Goal: Transaction & Acquisition: Purchase product/service

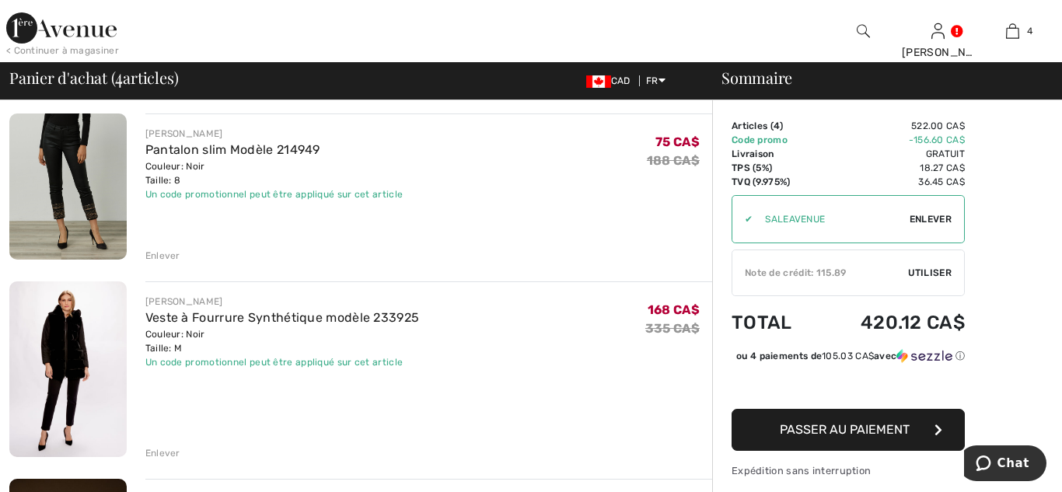
scroll to position [112, 0]
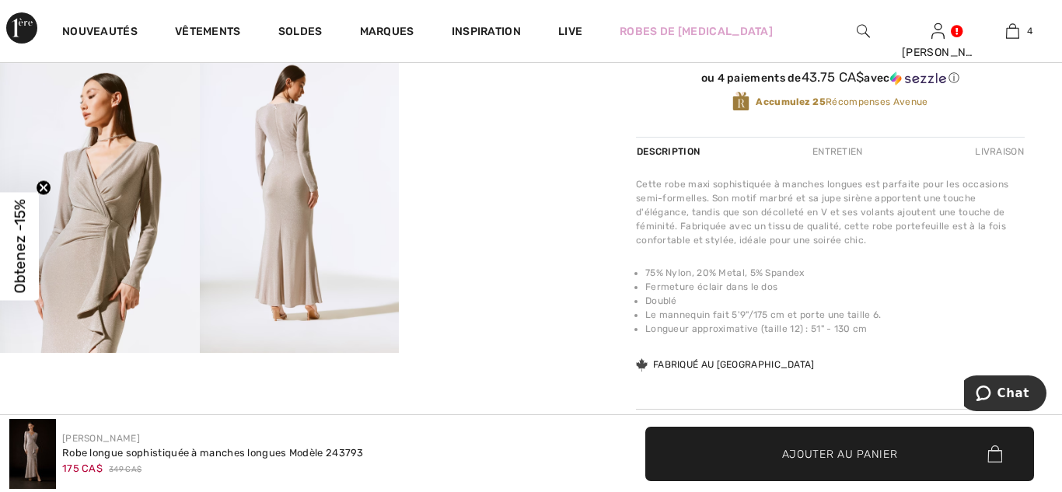
scroll to position [555, 0]
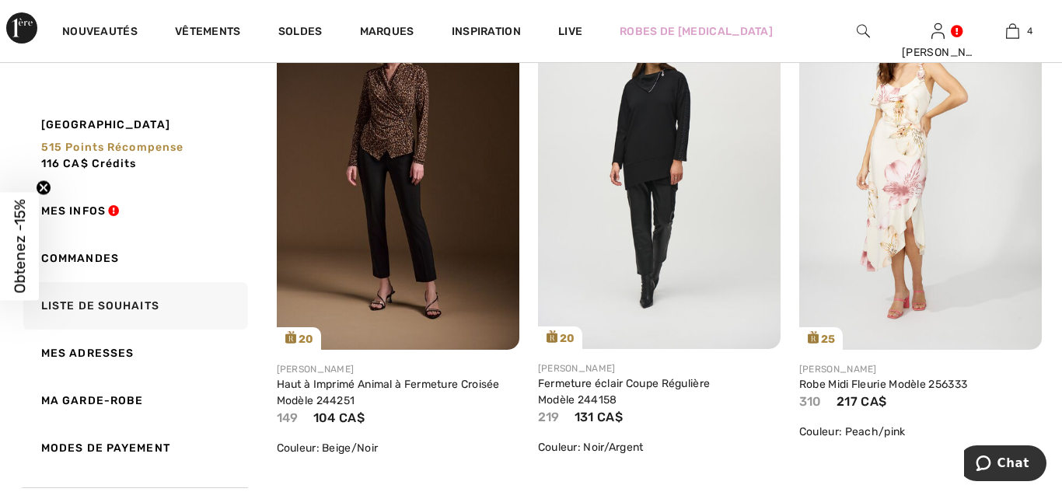
scroll to position [1830, 0]
click at [894, 174] on img at bounding box center [920, 166] width 243 height 364
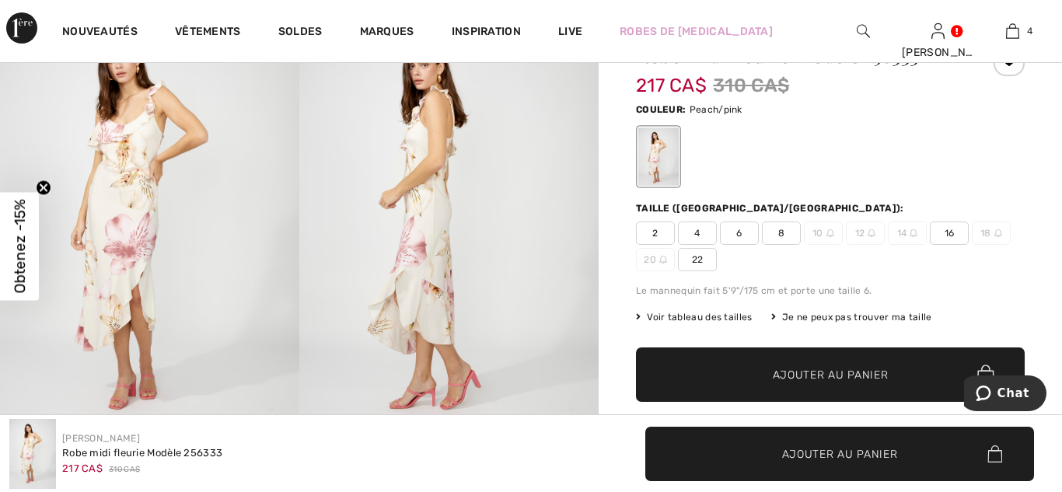
scroll to position [155, 0]
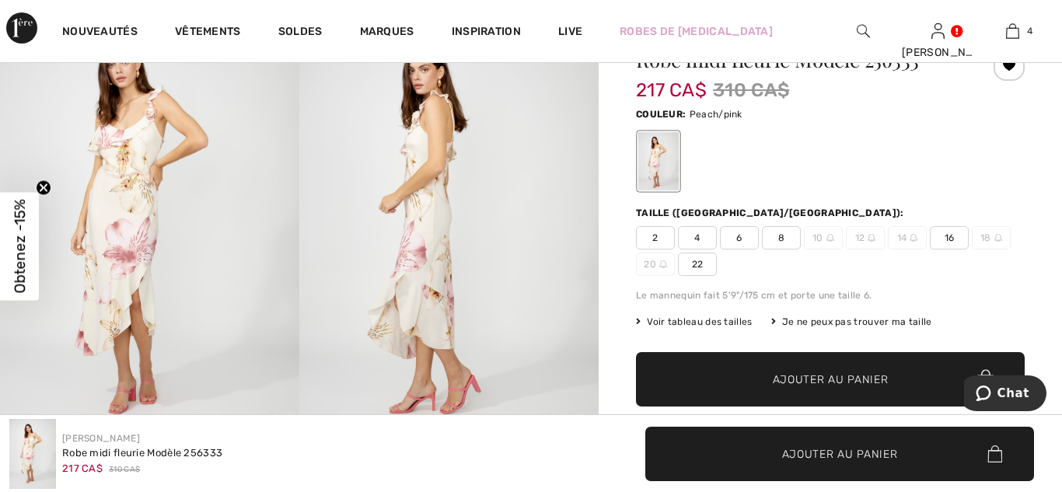
click at [795, 239] on span "8" at bounding box center [781, 237] width 39 height 23
click at [814, 382] on span "Ajouter au panier" at bounding box center [831, 380] width 116 height 16
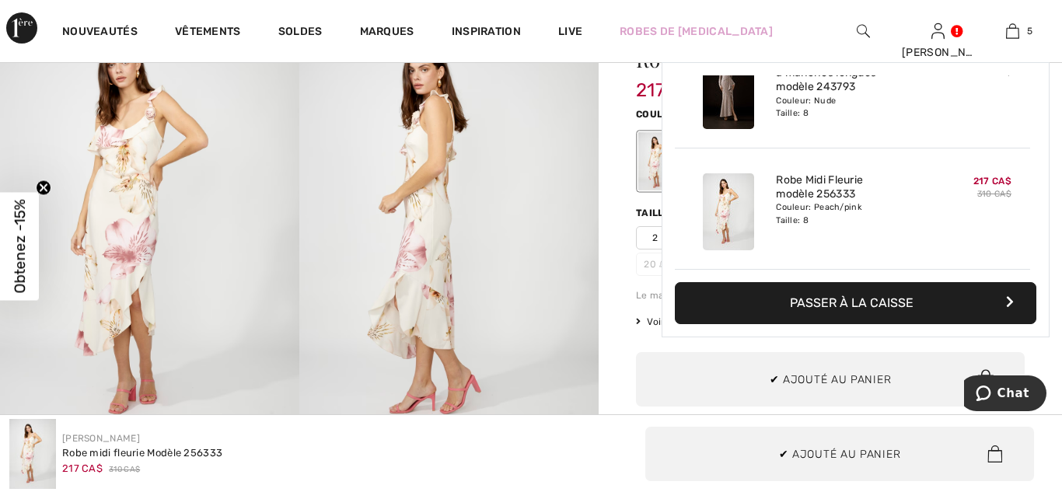
scroll to position [0, 0]
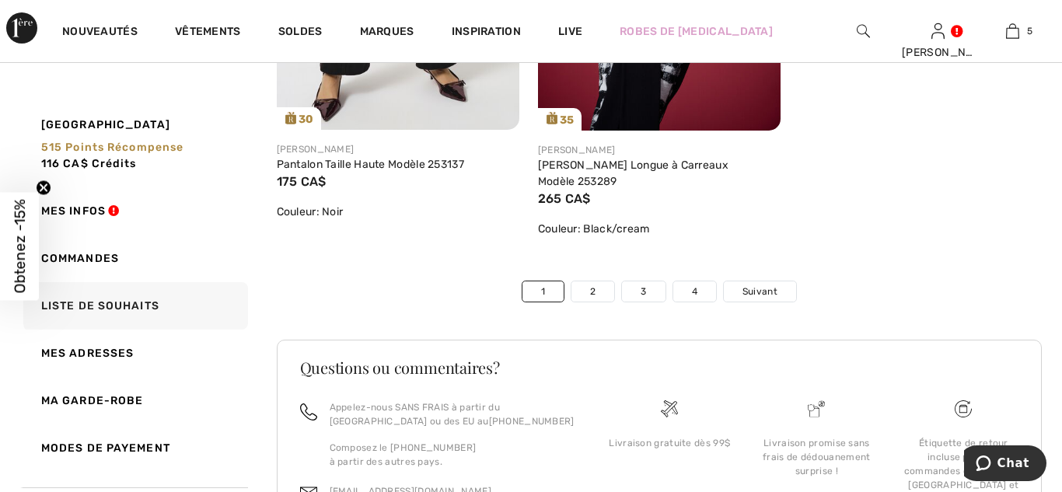
scroll to position [8738, 0]
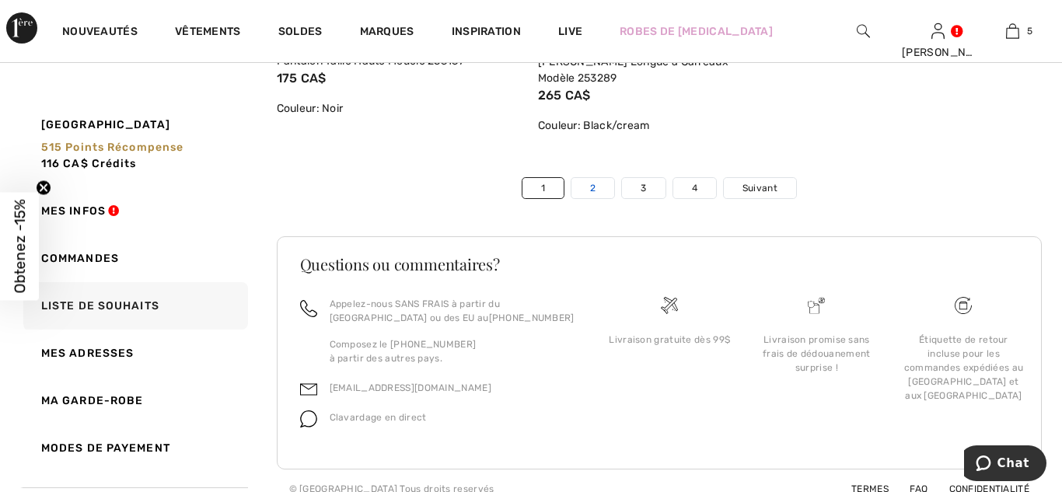
click at [587, 178] on link "2" at bounding box center [592, 188] width 43 height 20
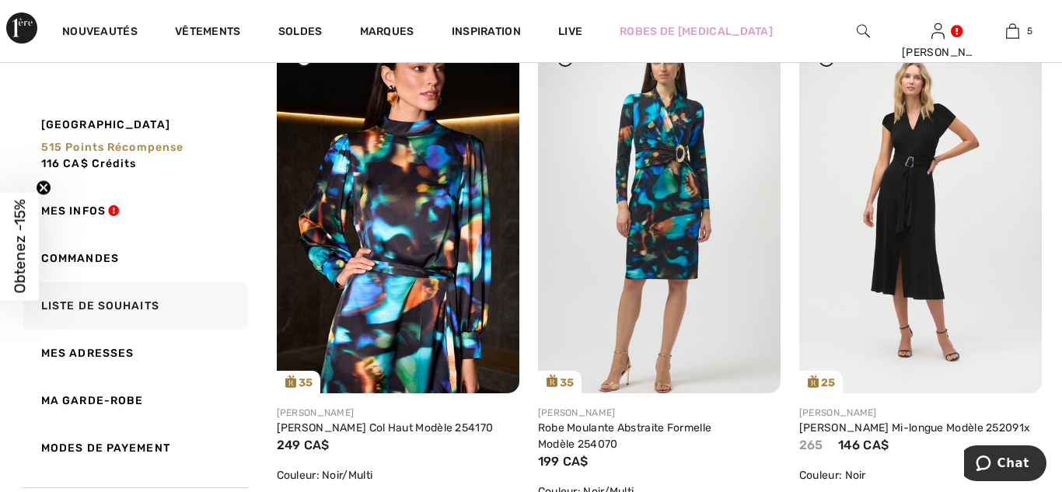
scroll to position [247, 0]
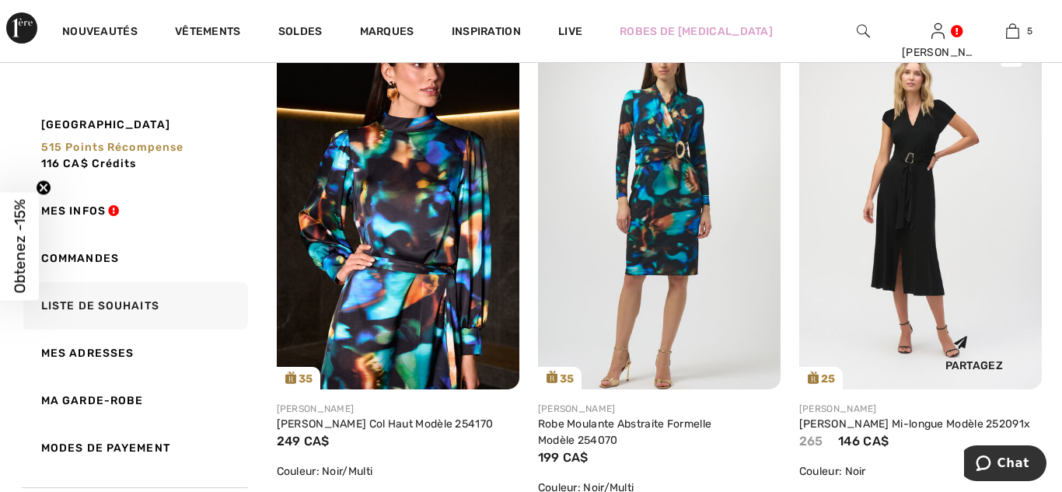
click at [910, 283] on img at bounding box center [920, 208] width 243 height 364
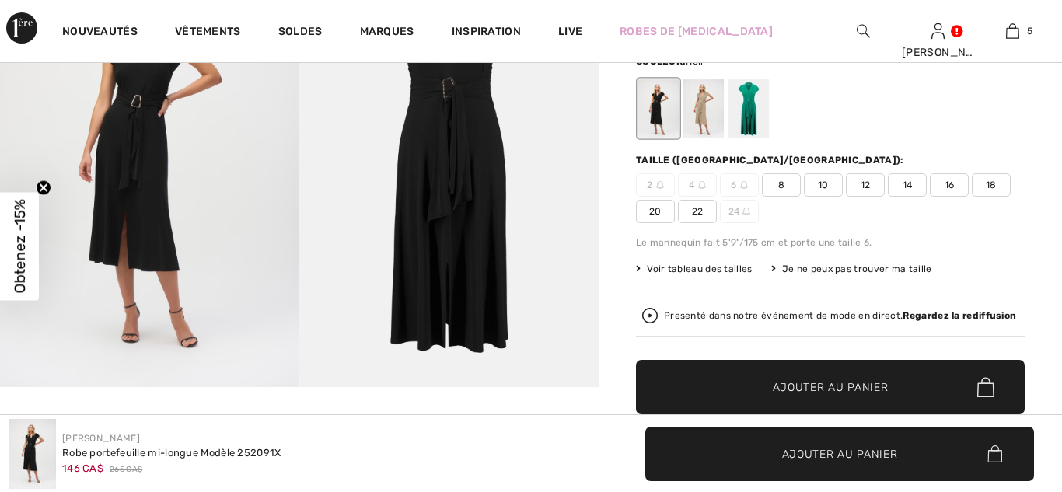
scroll to position [400, 0]
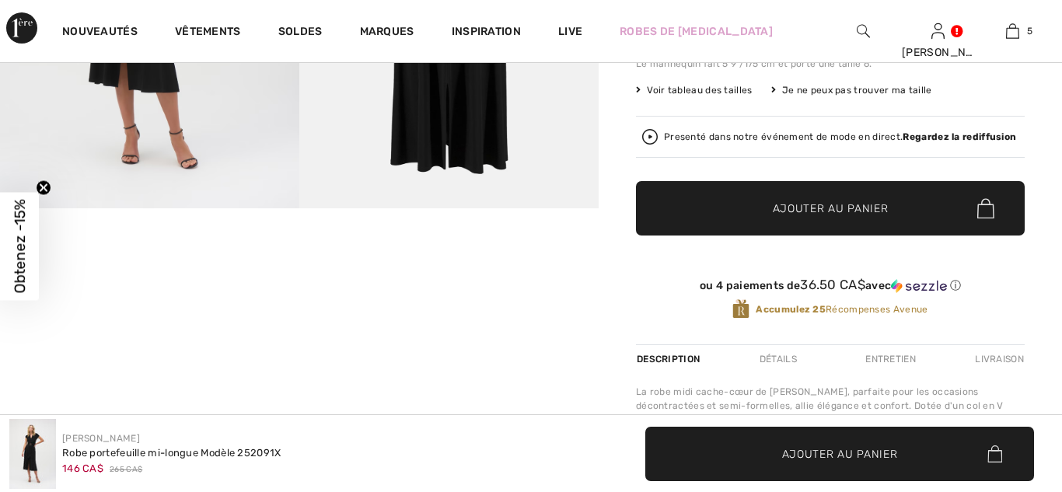
checkbox input "true"
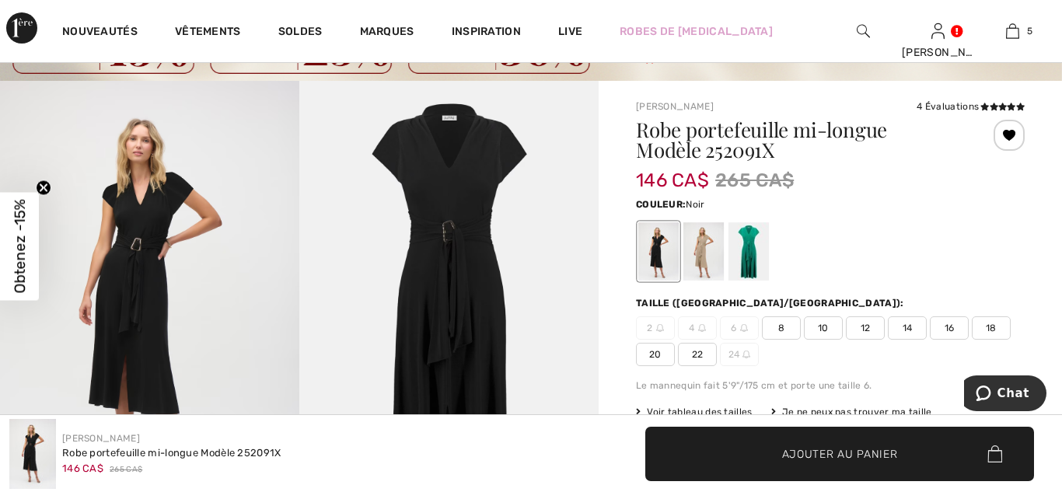
scroll to position [0, 0]
click at [123, 306] on img at bounding box center [149, 305] width 299 height 449
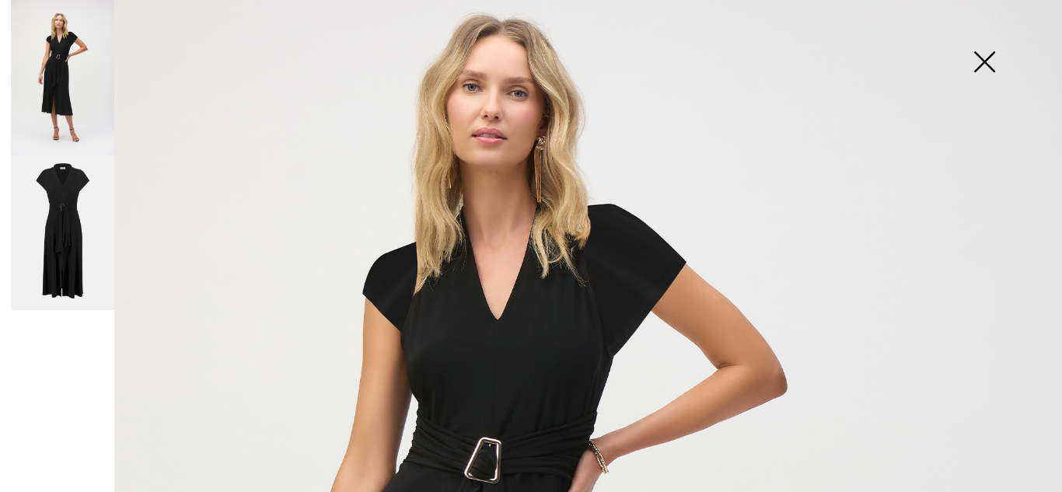
scroll to position [117, 0]
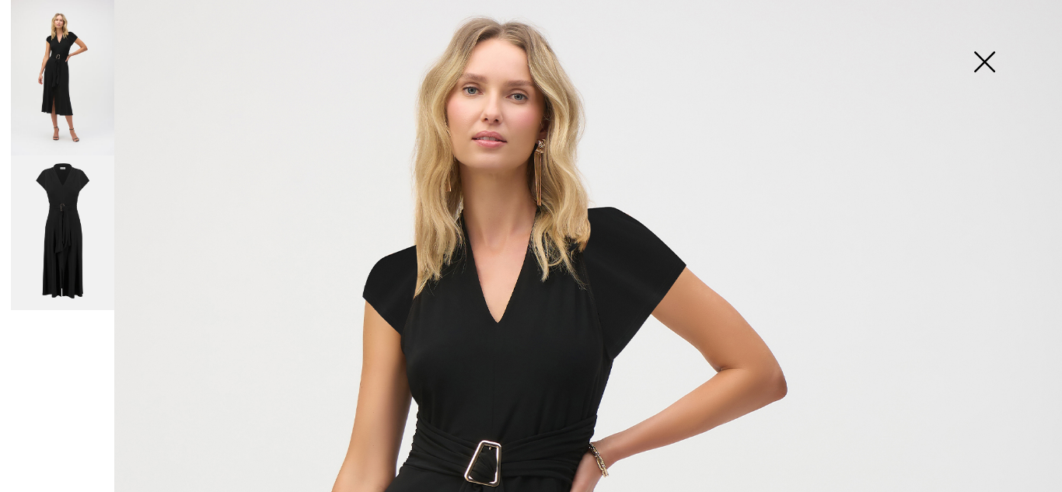
click at [991, 61] on img at bounding box center [984, 63] width 78 height 80
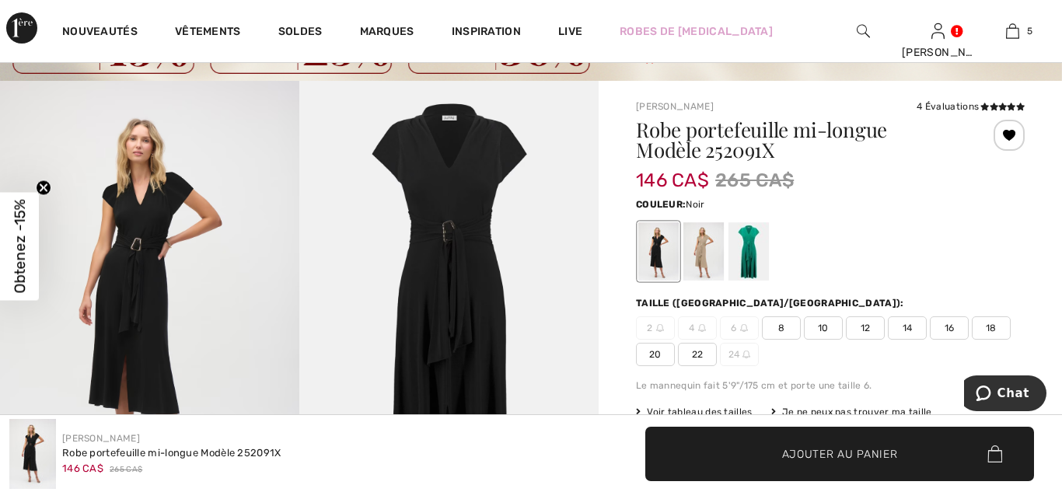
click at [824, 329] on span "10" at bounding box center [823, 327] width 39 height 23
click at [815, 460] on span "Ajouter au panier" at bounding box center [840, 454] width 116 height 16
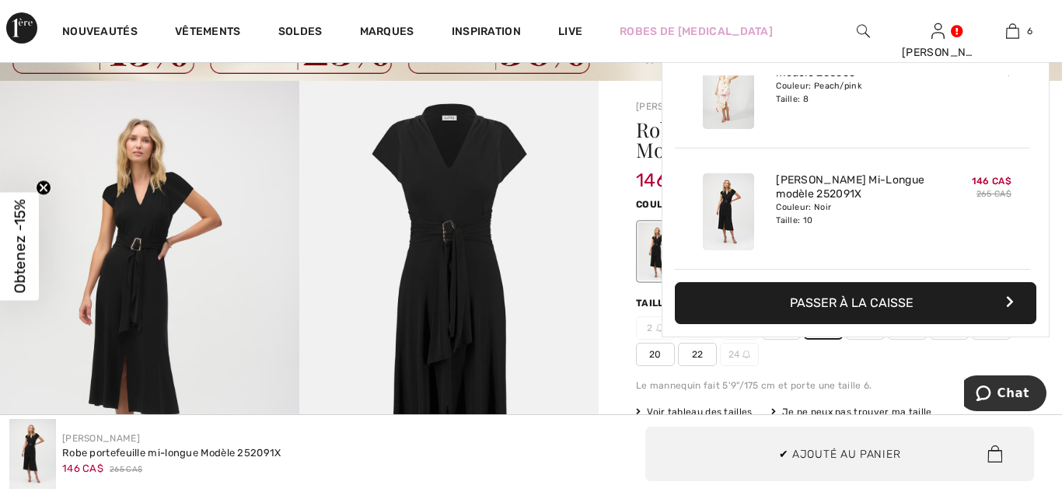
scroll to position [0, 0]
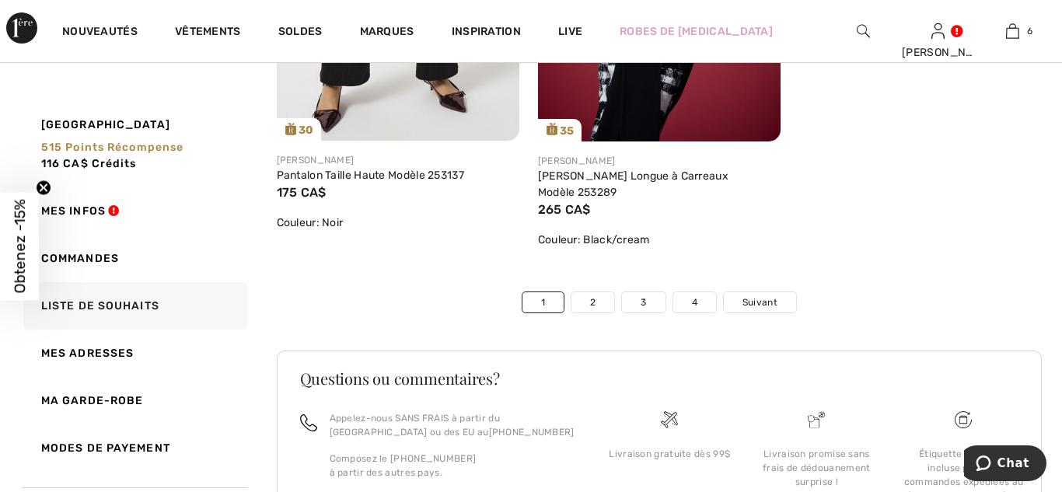
scroll to position [8738, 0]
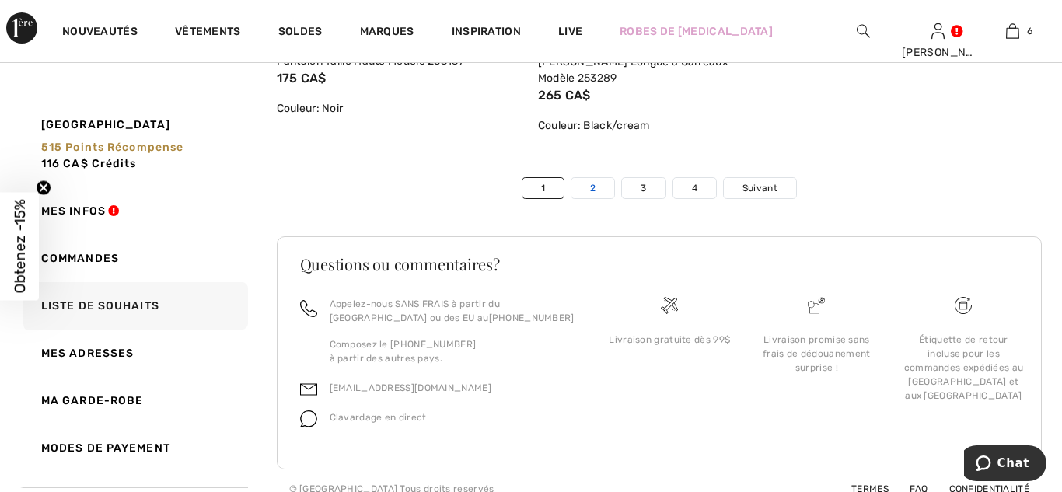
click at [597, 178] on link "2" at bounding box center [592, 188] width 43 height 20
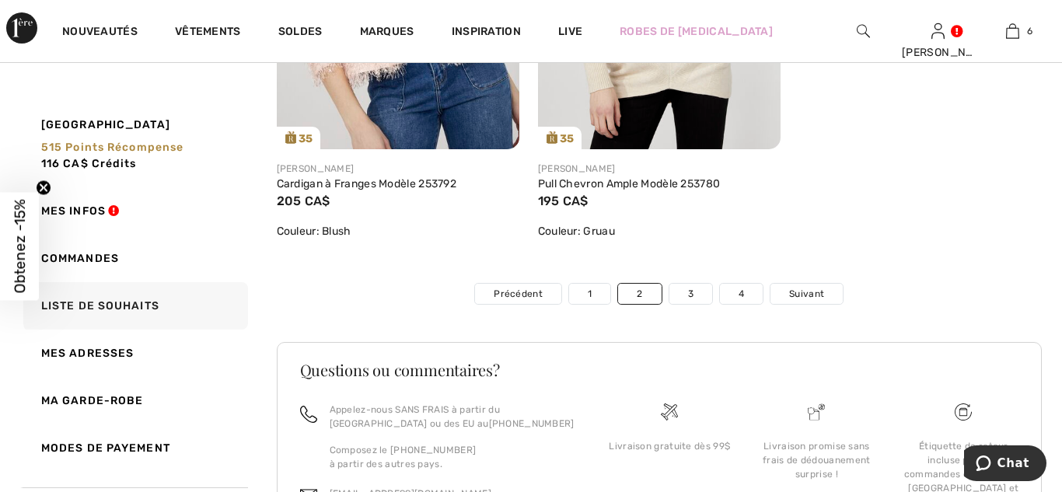
scroll to position [8703, 0]
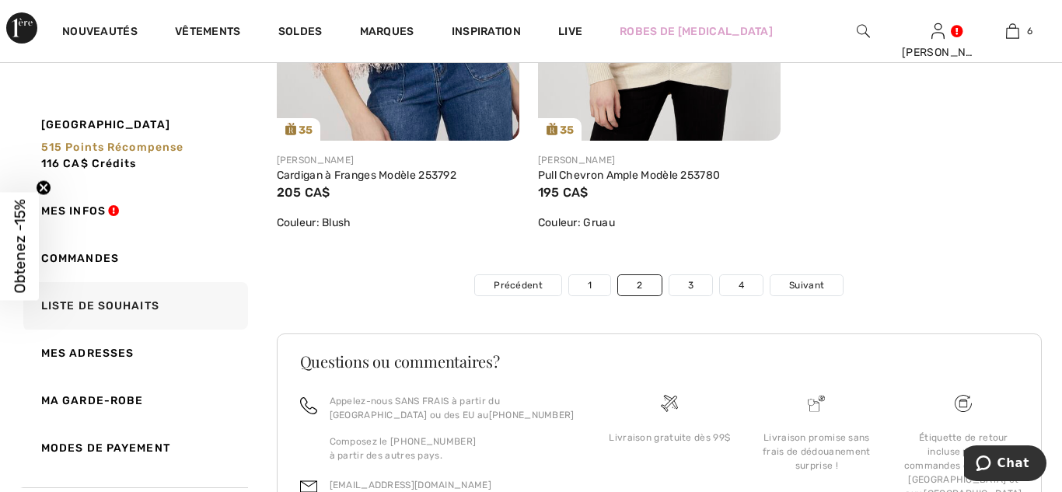
click at [687, 286] on link "3" at bounding box center [690, 285] width 43 height 20
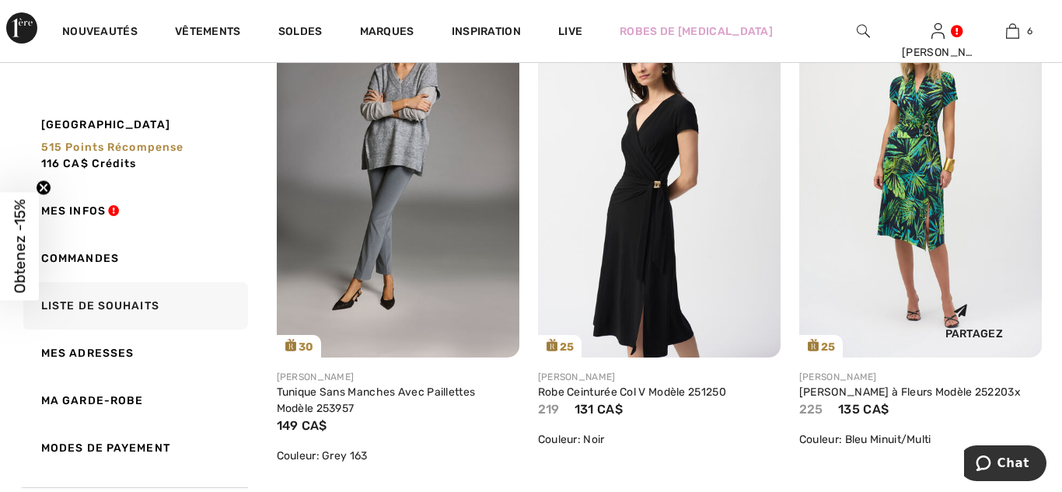
scroll to position [3360, 0]
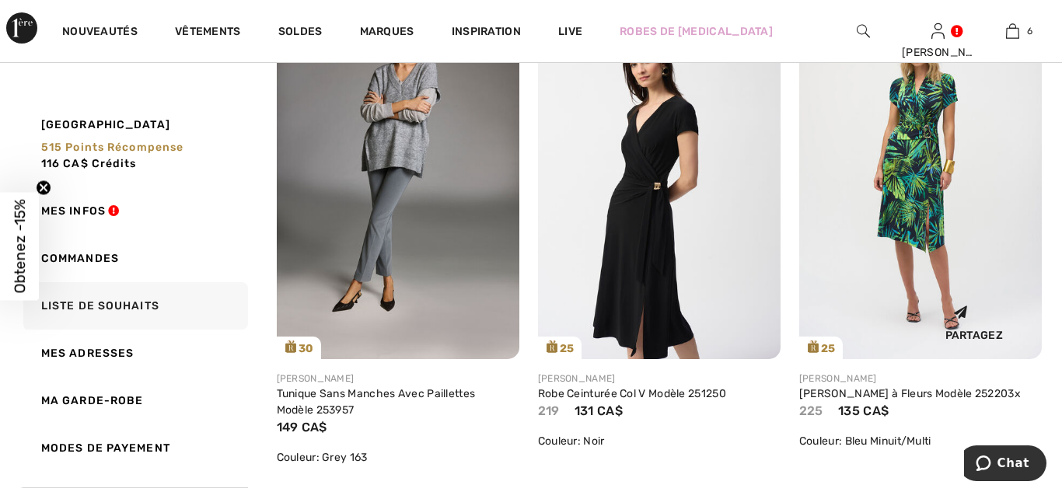
click at [1015, 239] on img at bounding box center [920, 178] width 243 height 364
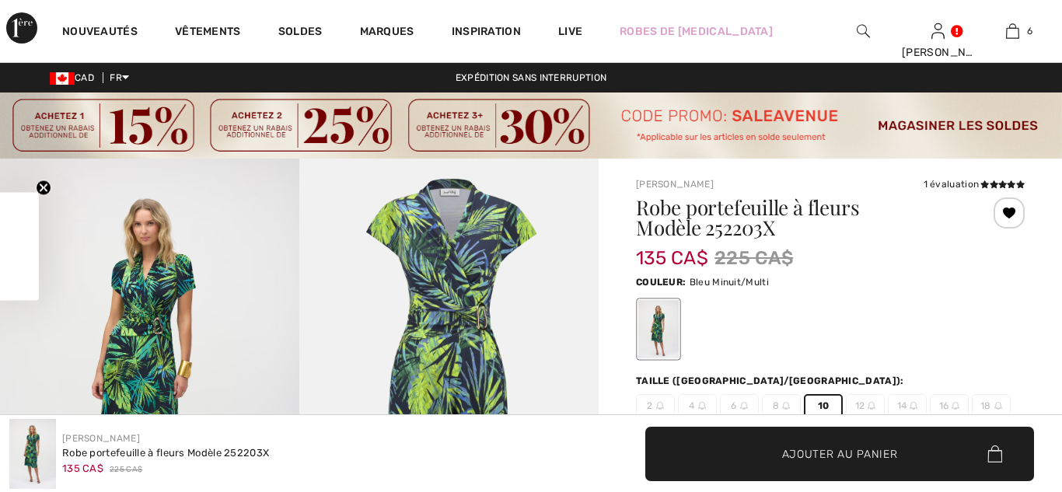
scroll to position [120, 0]
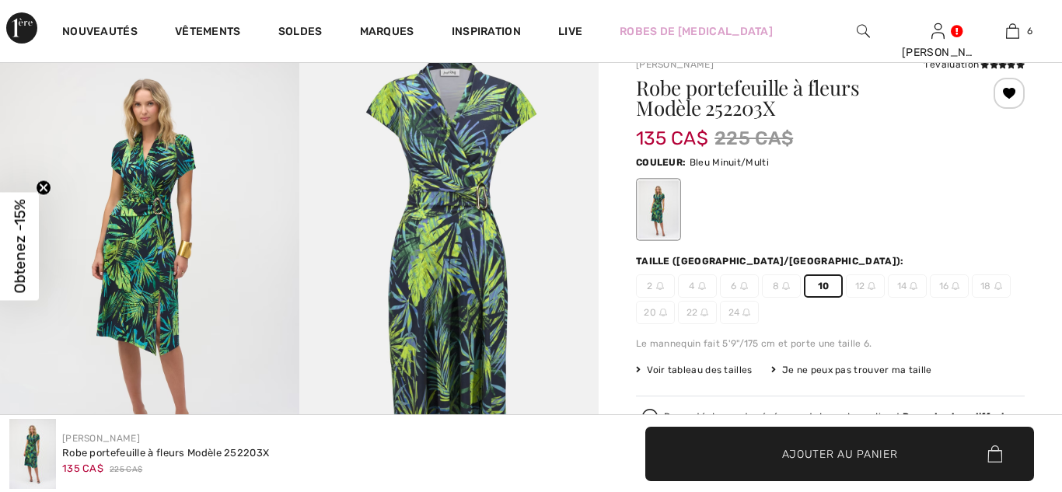
click at [826, 444] on span "✔ Ajouté au panier Ajouter au panier" at bounding box center [839, 454] width 389 height 54
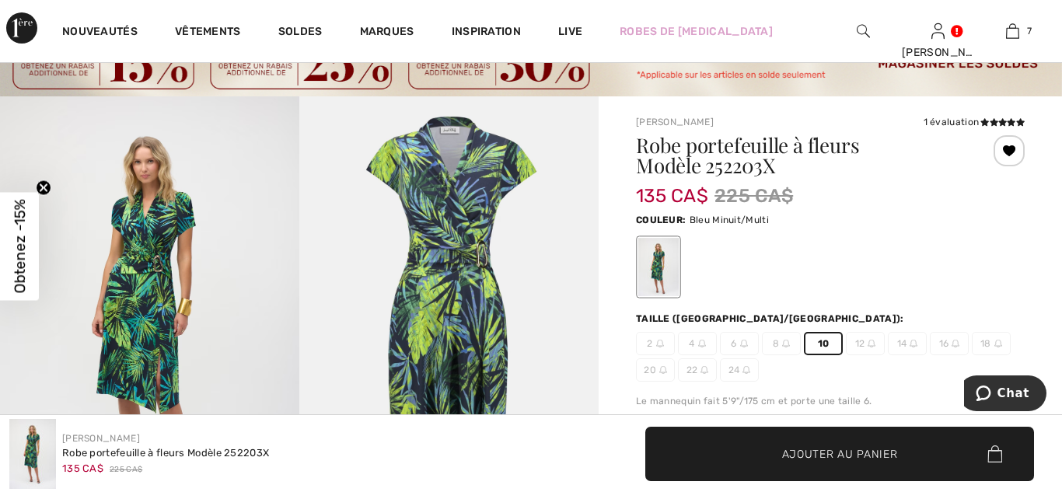
scroll to position [64, 0]
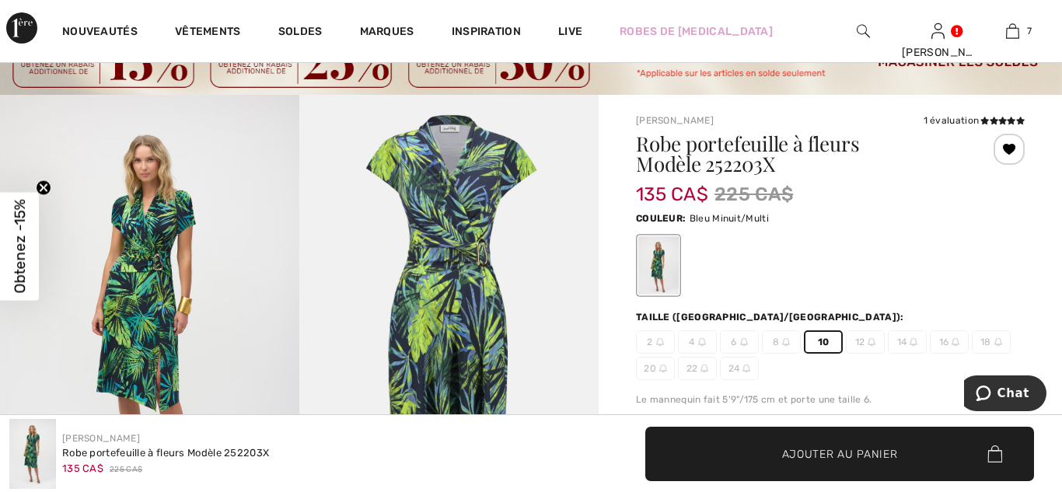
click at [156, 307] on img at bounding box center [149, 319] width 299 height 449
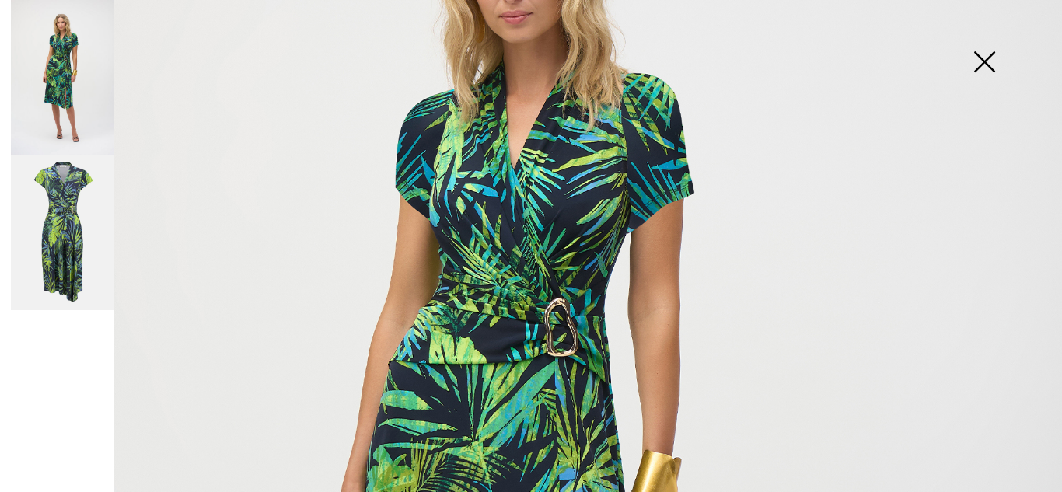
scroll to position [246, 0]
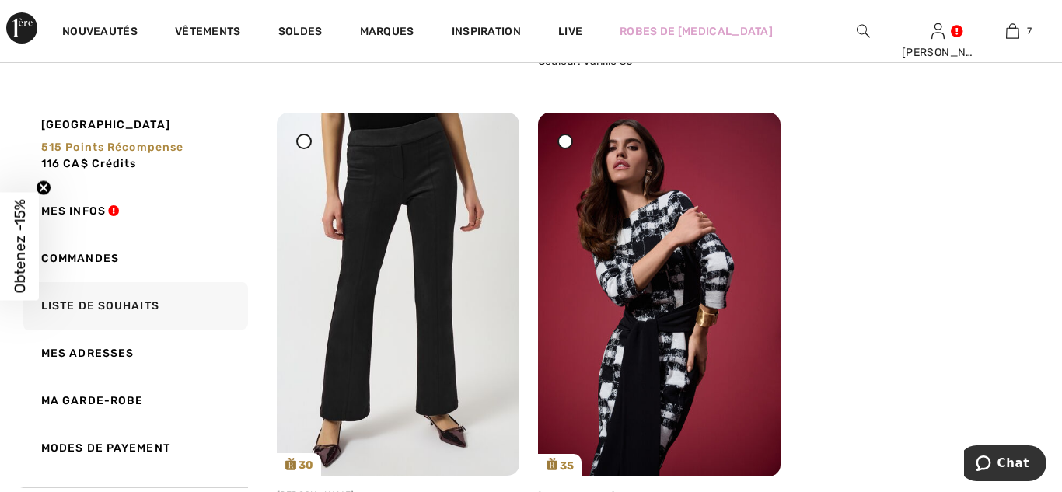
scroll to position [8738, 0]
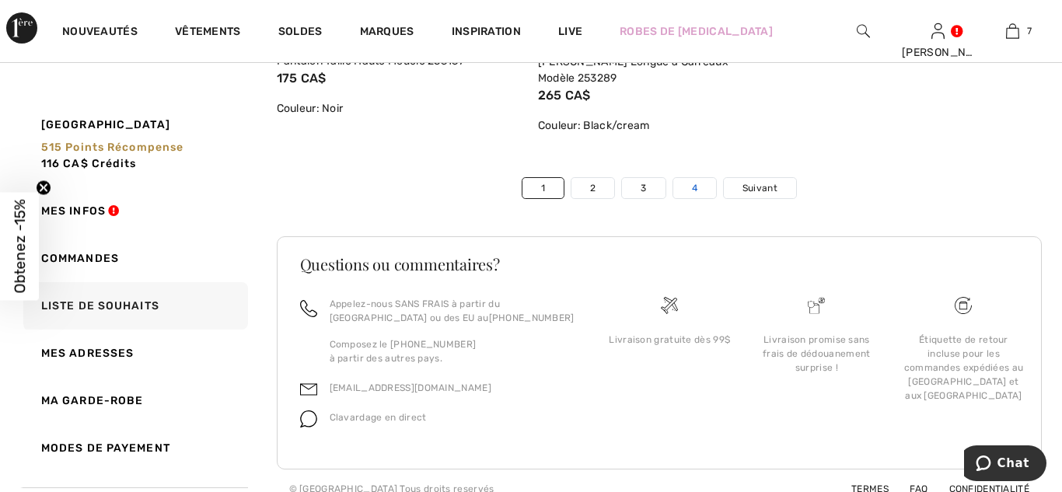
click at [696, 178] on link "4" at bounding box center [694, 188] width 43 height 20
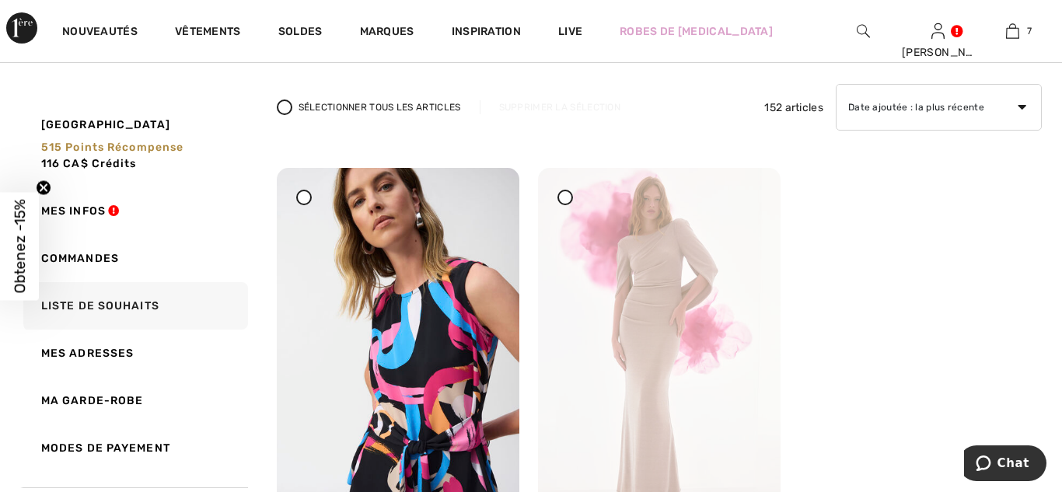
scroll to position [103, 0]
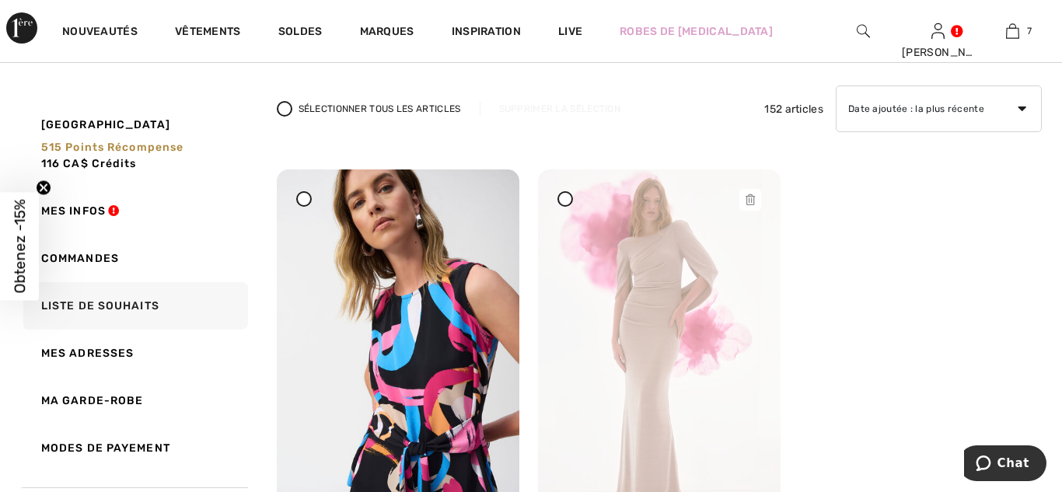
click at [747, 203] on icon at bounding box center [750, 199] width 9 height 11
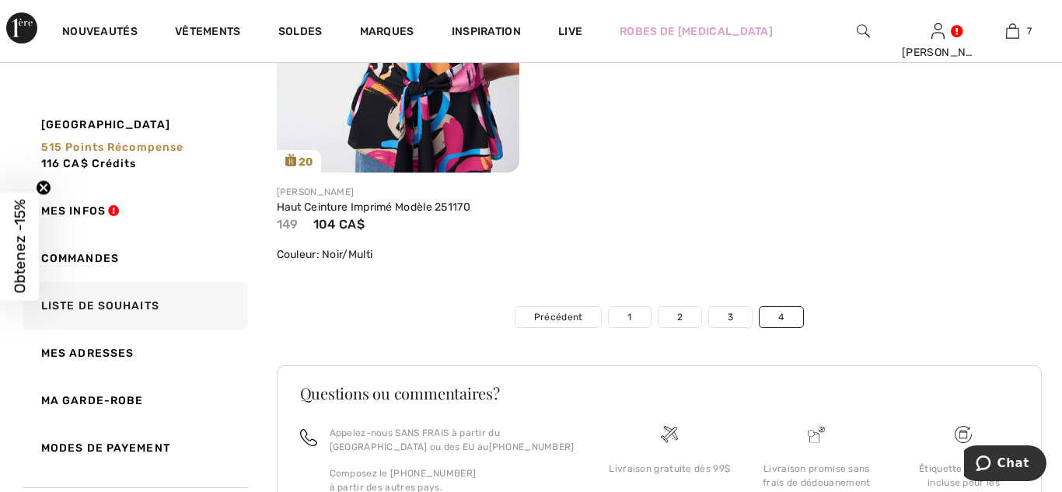
scroll to position [468, 0]
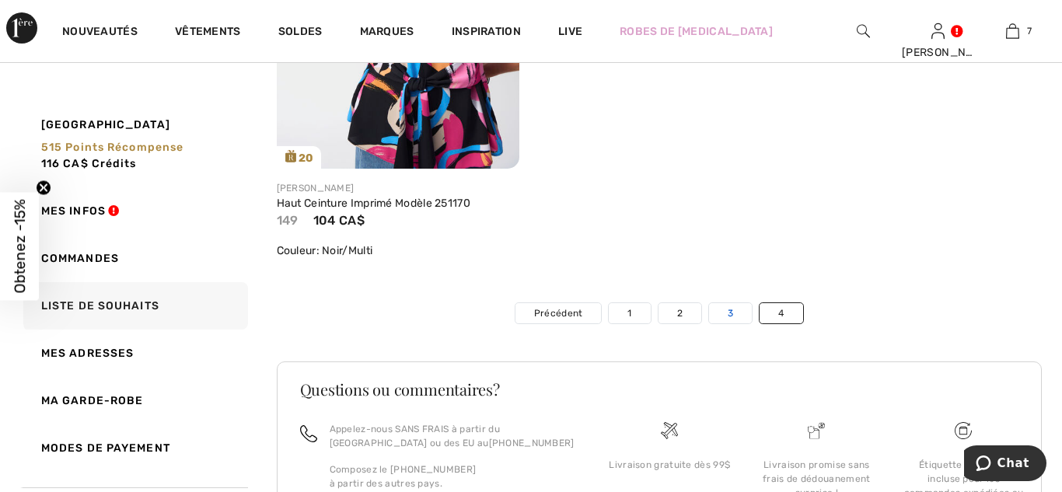
click at [729, 313] on link "3" at bounding box center [730, 313] width 43 height 20
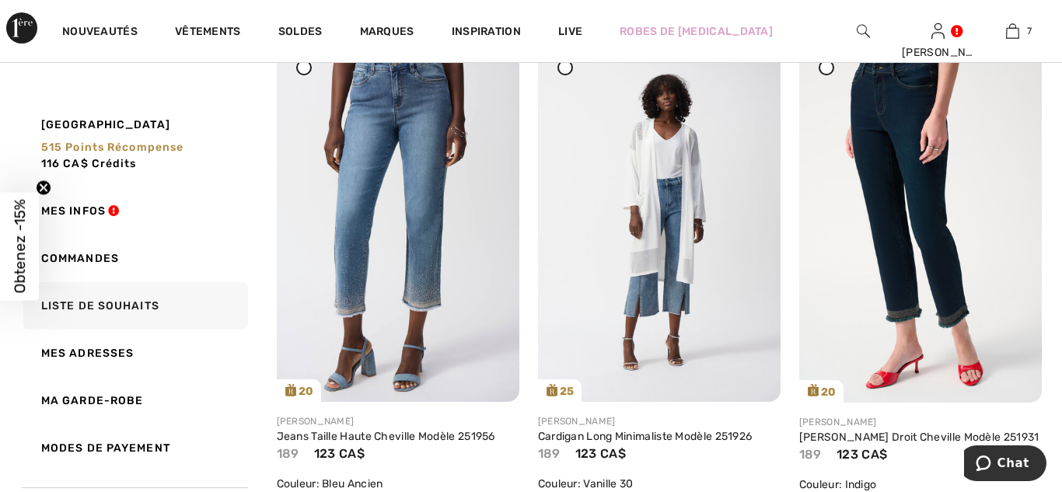
scroll to position [7916, 0]
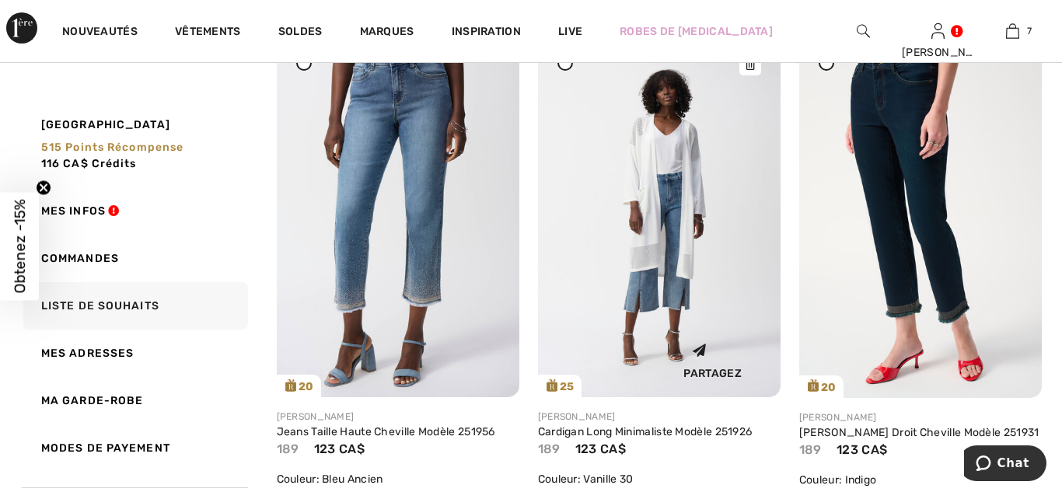
click at [748, 70] on icon at bounding box center [750, 64] width 9 height 11
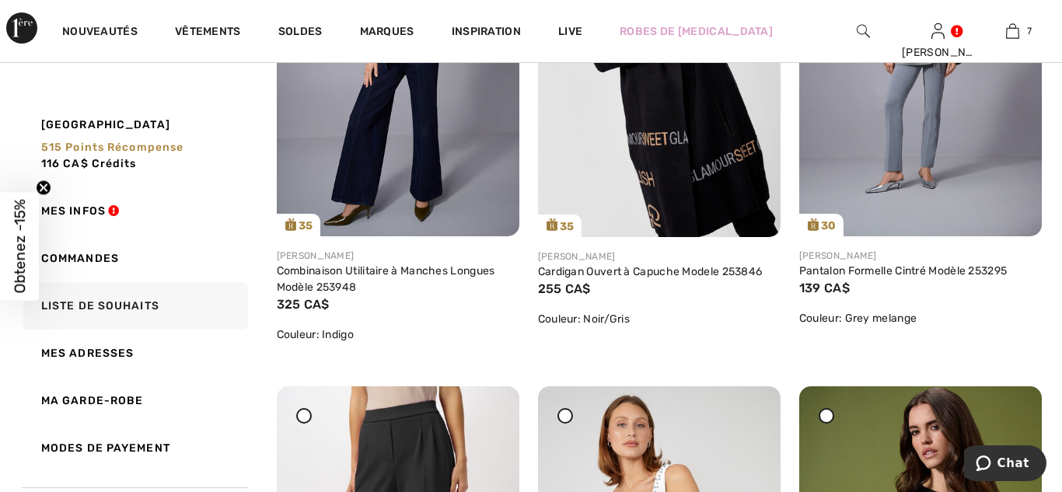
scroll to position [2262, 0]
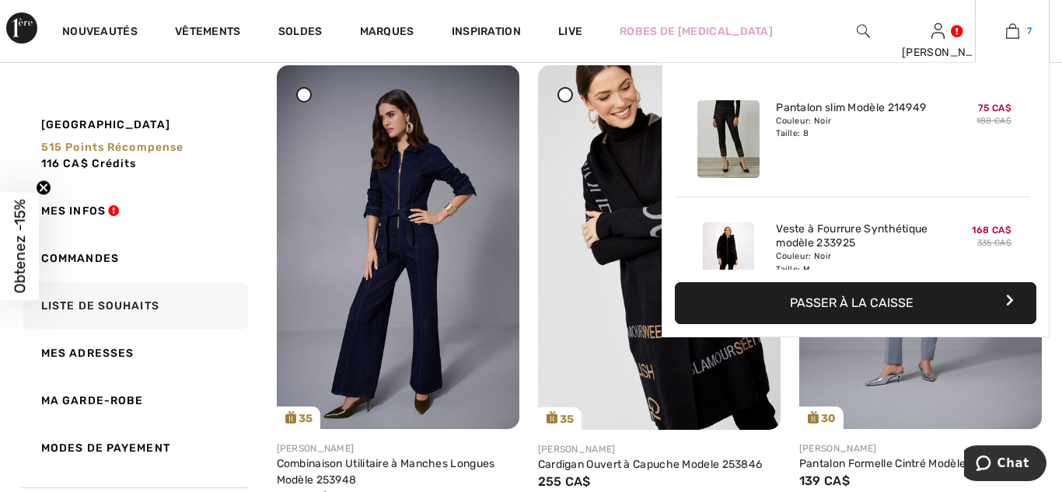
click at [1014, 35] on img at bounding box center [1012, 31] width 13 height 19
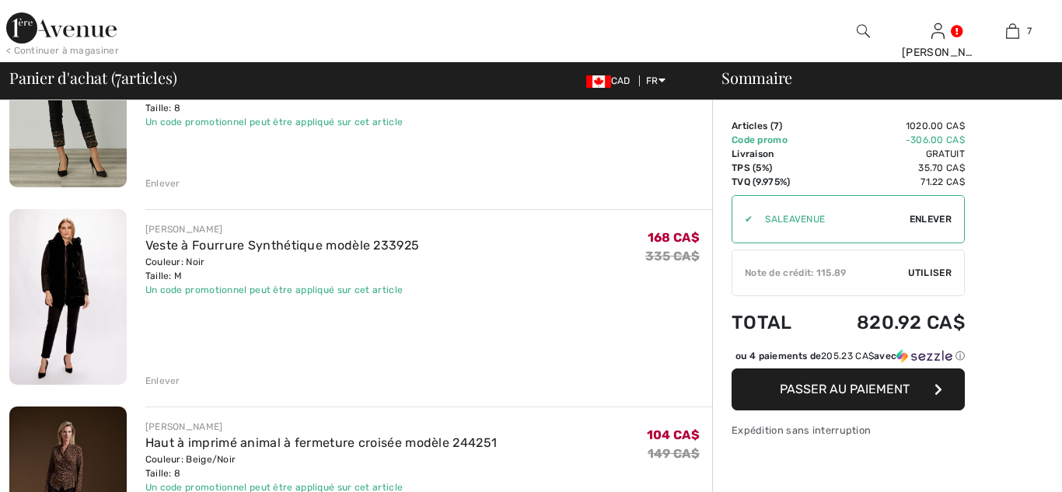
scroll to position [187, 0]
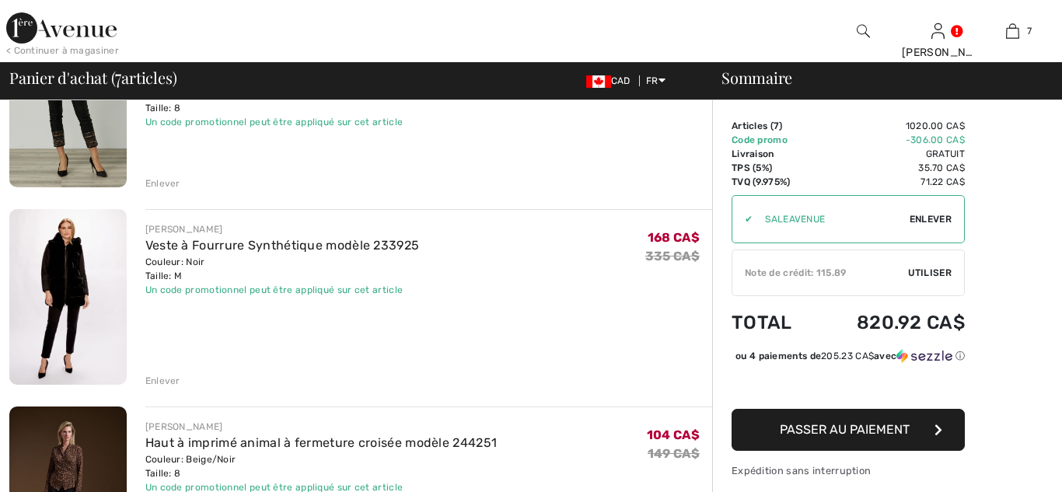
checkbox input "true"
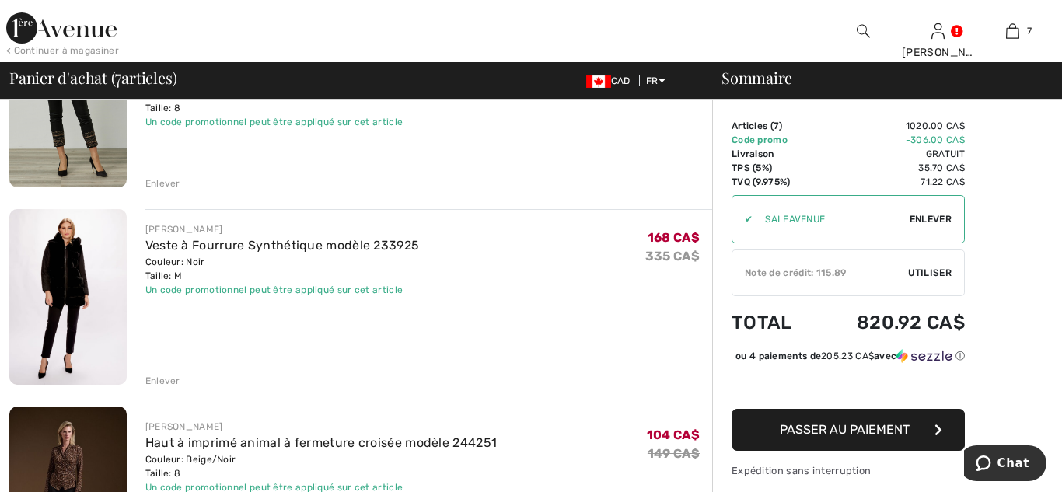
click at [159, 381] on div "Enlever" at bounding box center [162, 381] width 35 height 14
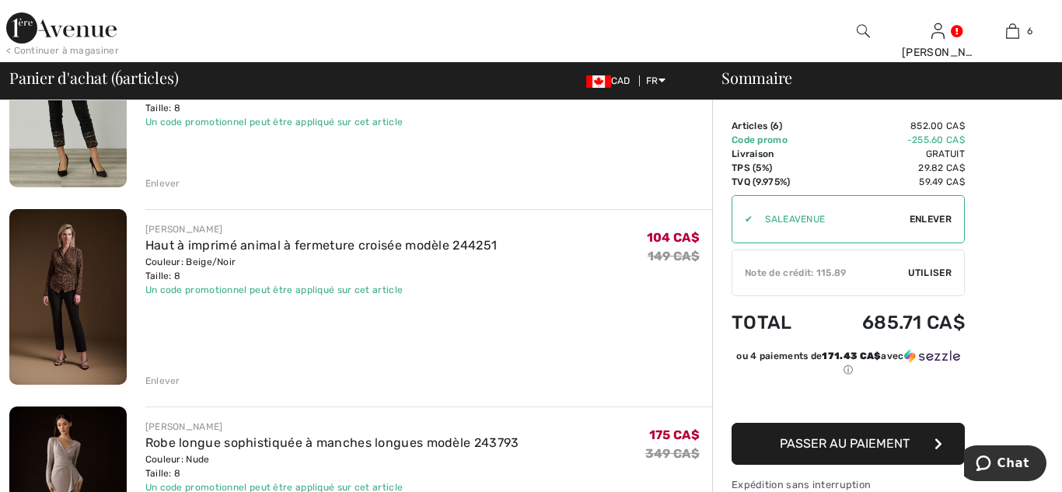
click at [159, 381] on div "Enlever" at bounding box center [162, 381] width 35 height 14
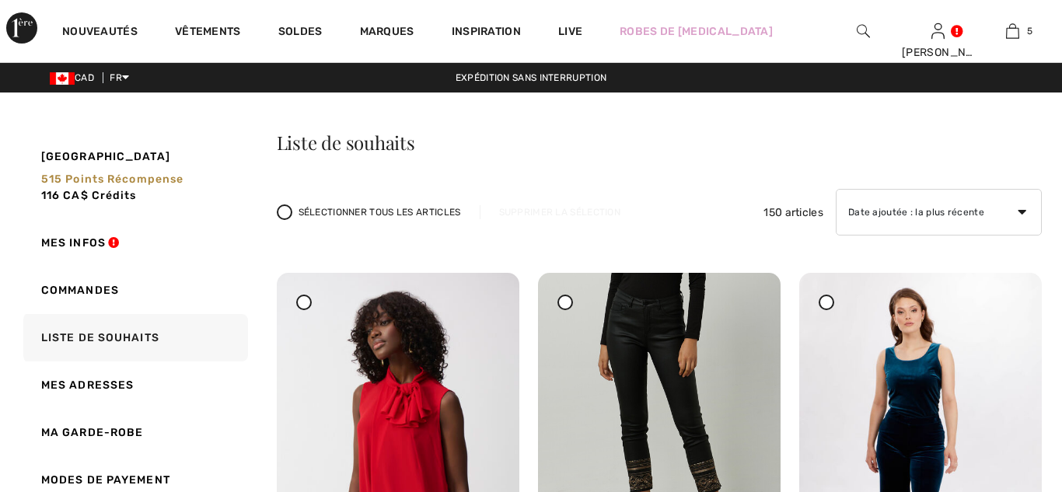
checkbox input "true"
